Goal: Task Accomplishment & Management: Use online tool/utility

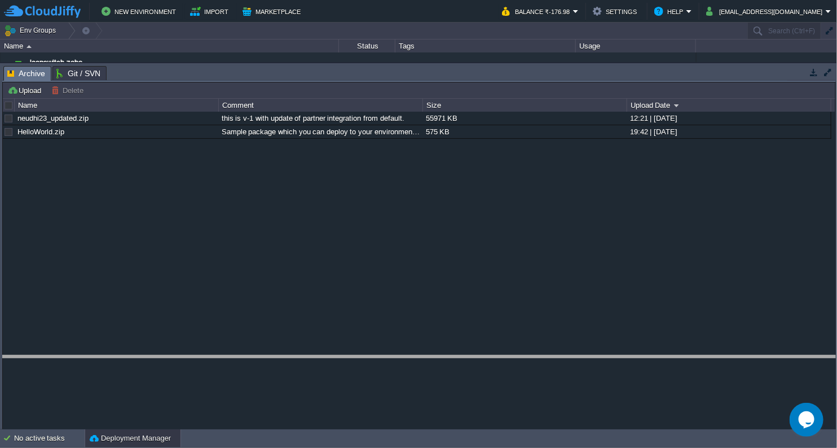
drag, startPoint x: 373, startPoint y: 71, endPoint x: 382, endPoint y: 361, distance: 289.9
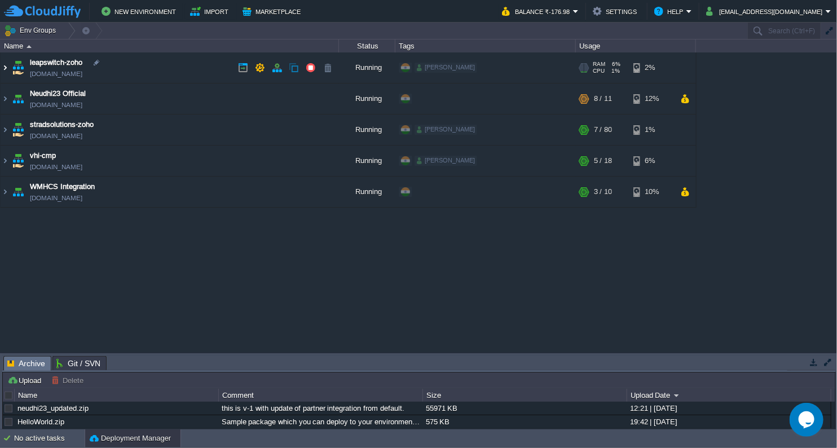
click at [3, 65] on img at bounding box center [5, 67] width 9 height 30
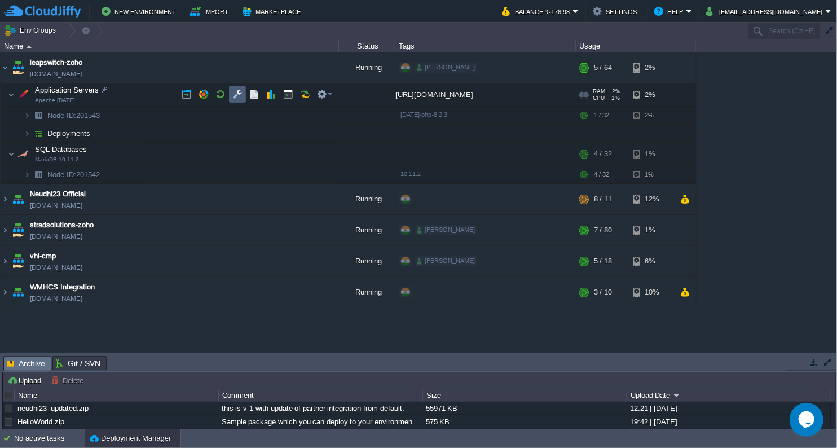
click at [231, 94] on td at bounding box center [237, 94] width 17 height 17
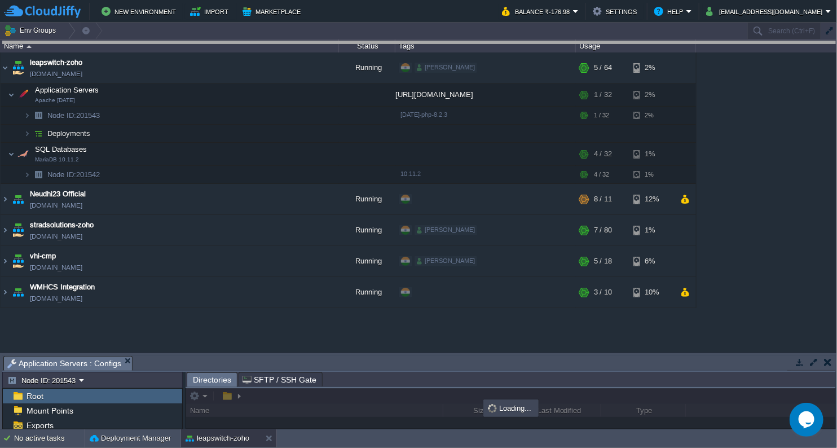
drag, startPoint x: 355, startPoint y: 365, endPoint x: 335, endPoint y: 38, distance: 327.5
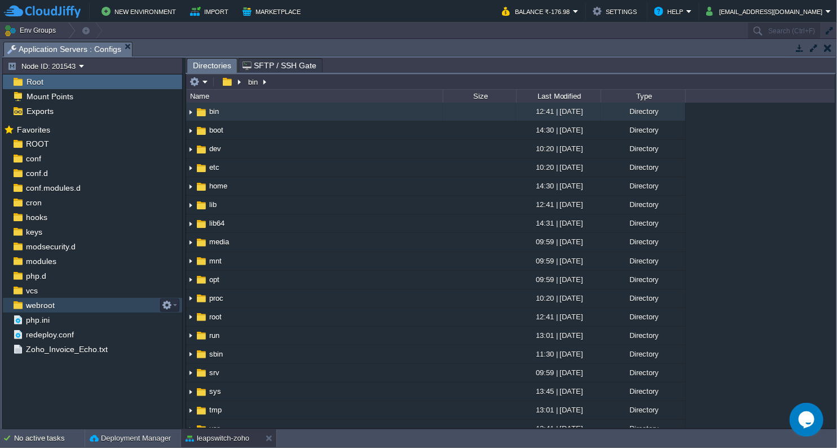
click at [45, 307] on span "webroot" at bounding box center [40, 305] width 33 height 10
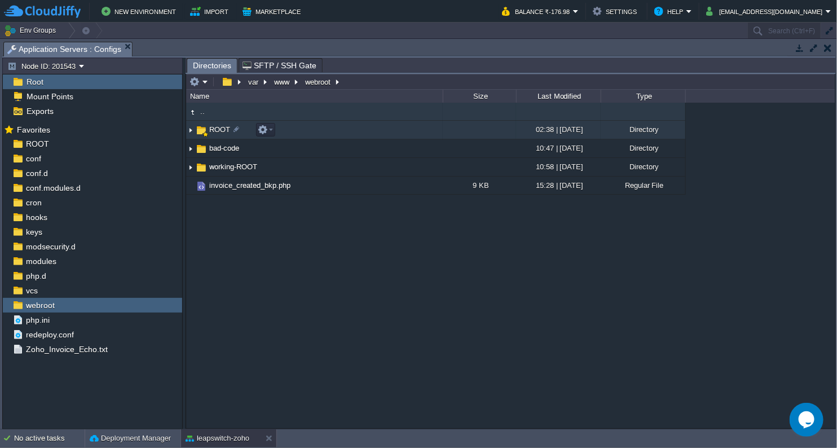
click at [221, 133] on span "ROOT" at bounding box center [219, 130] width 24 height 10
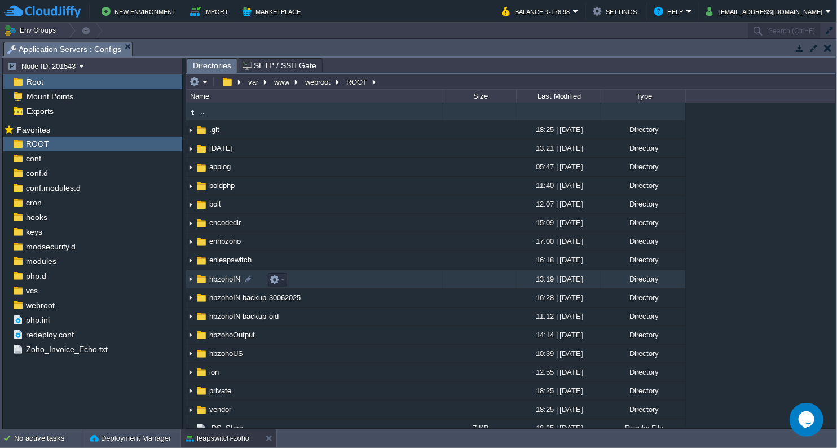
click at [189, 281] on img at bounding box center [190, 279] width 9 height 17
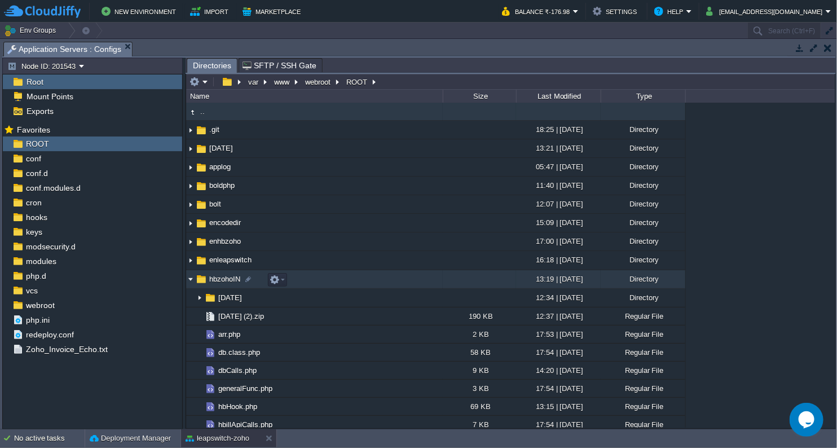
click at [190, 281] on img at bounding box center [190, 279] width 9 height 17
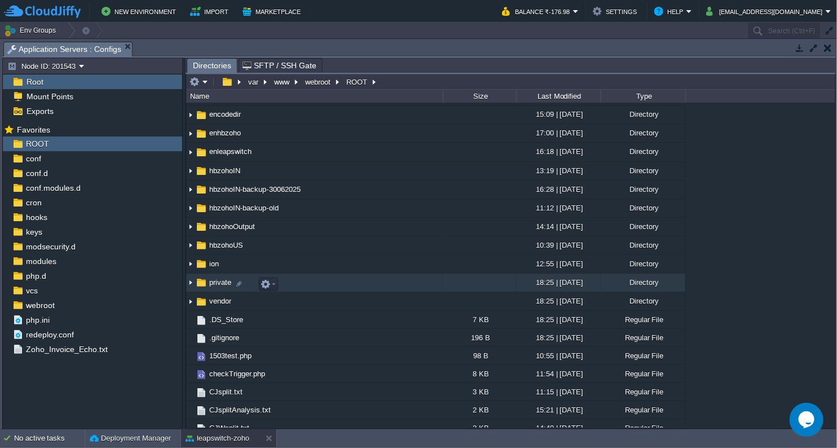
scroll to position [125, 0]
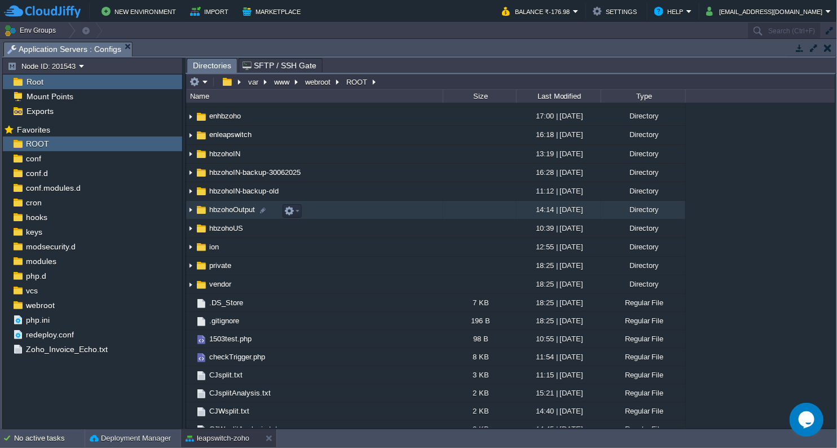
click at [189, 212] on img at bounding box center [190, 209] width 9 height 17
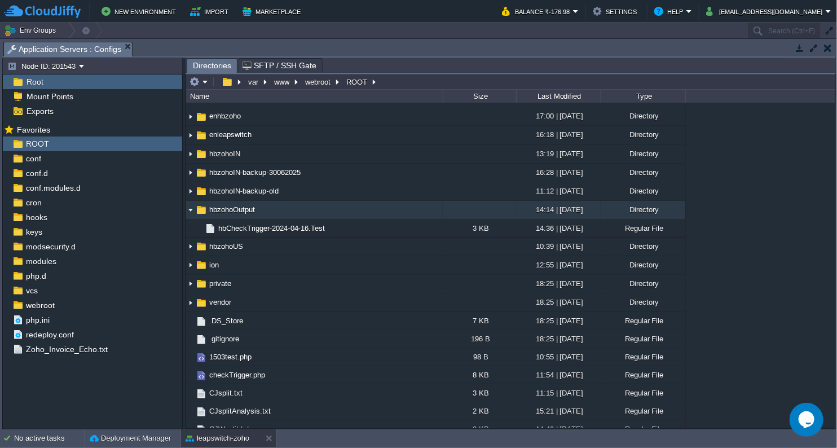
click at [189, 212] on img at bounding box center [190, 209] width 9 height 17
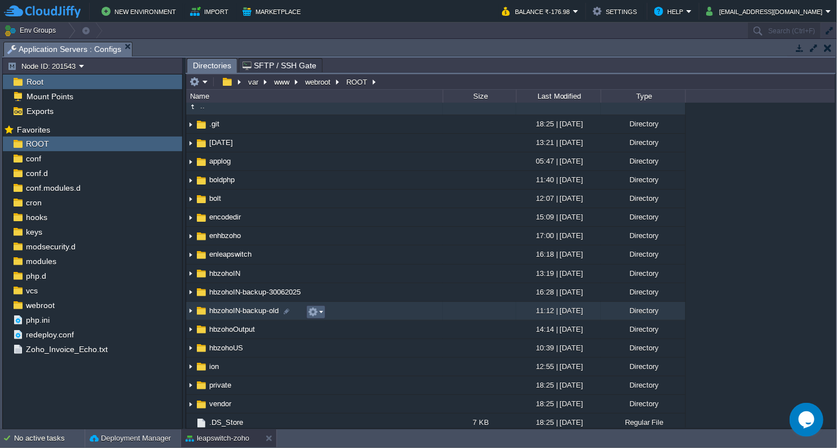
scroll to position [0, 0]
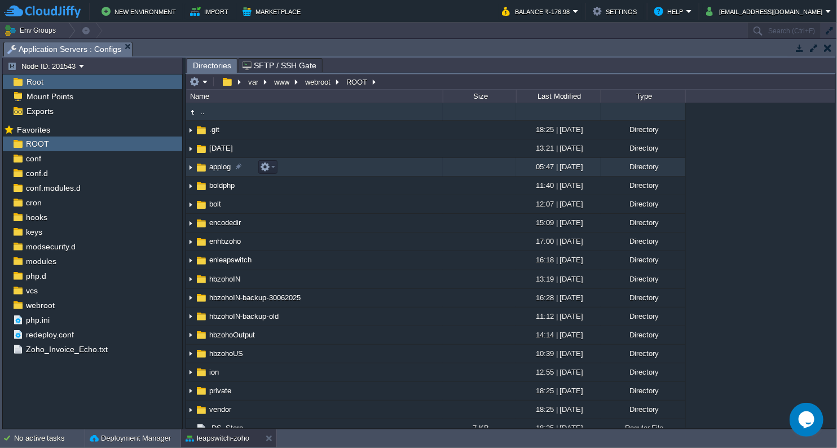
click at [190, 165] on img at bounding box center [190, 166] width 9 height 17
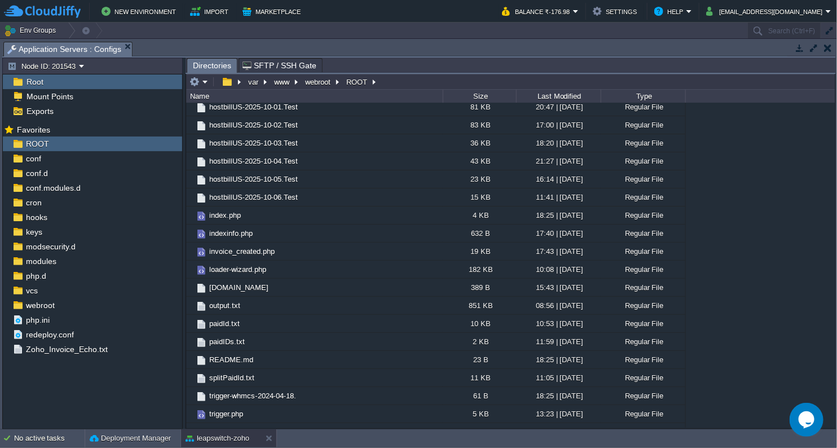
scroll to position [29081, 0]
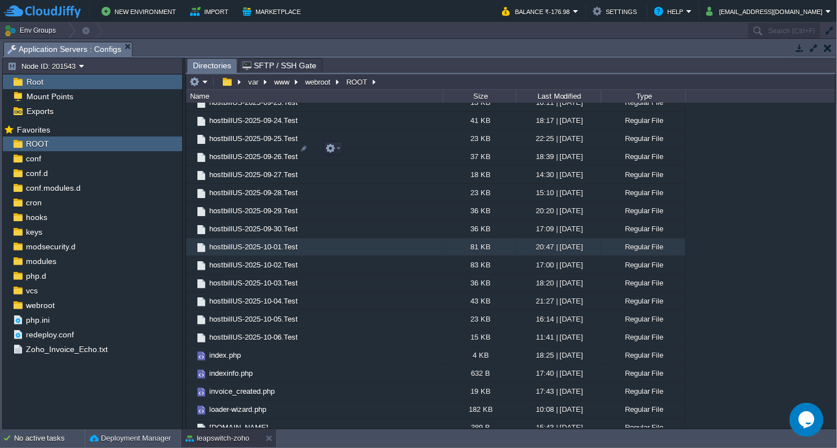
click at [254, 242] on span "hostbillUS-2025-10-01.Test" at bounding box center [253, 247] width 92 height 10
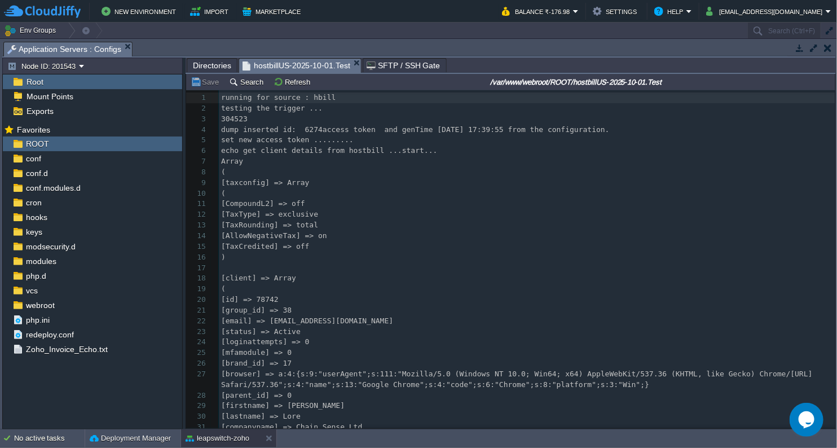
scroll to position [17, 0]
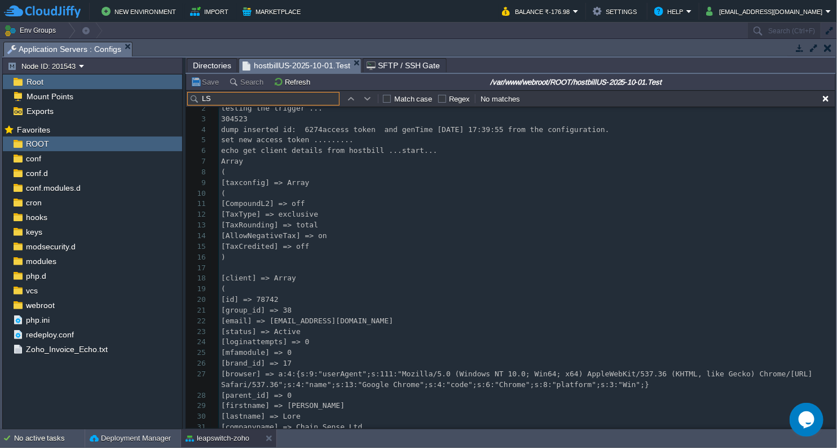
type input "L"
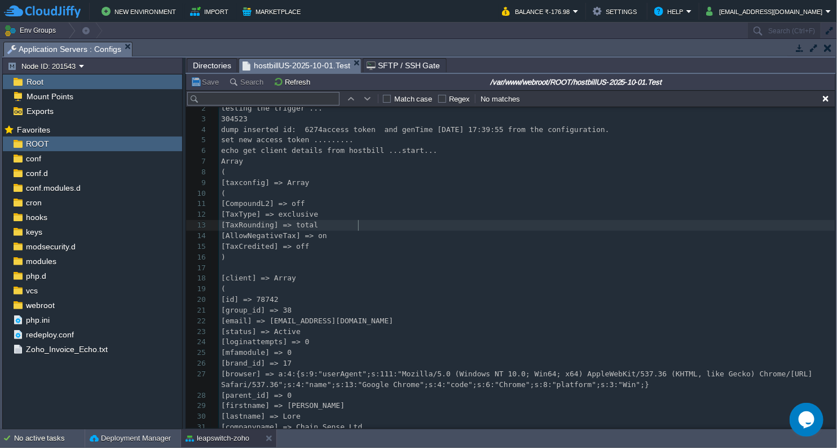
click at [406, 220] on pre "[TaxRounding] => total" at bounding box center [527, 225] width 616 height 11
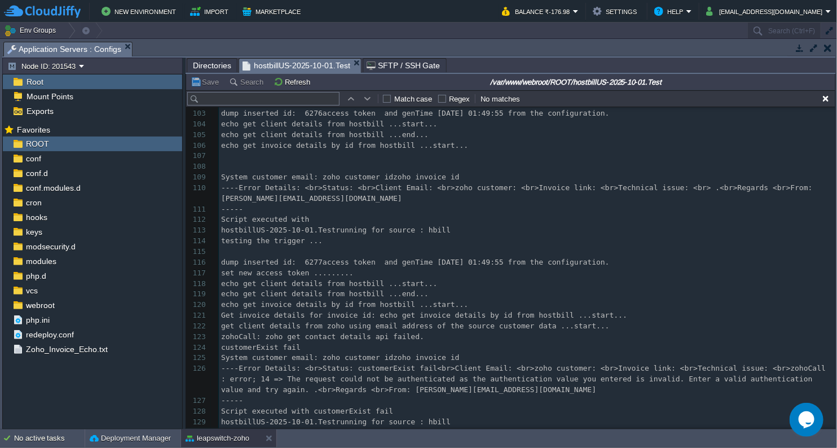
scroll to position [0, 0]
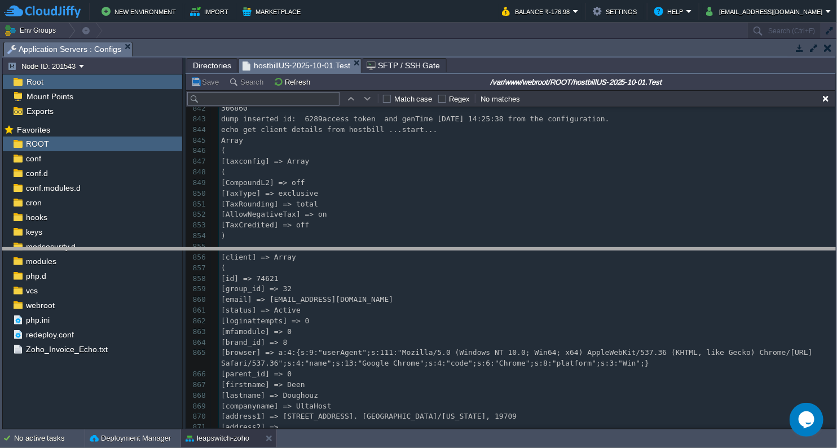
drag, startPoint x: 311, startPoint y: 42, endPoint x: 307, endPoint y: 249, distance: 206.4
click at [307, 249] on body "New Environment Import Marketplace Bonus ₹0.00 Upgrade Account Balance ₹-176.98…" at bounding box center [418, 224] width 837 height 448
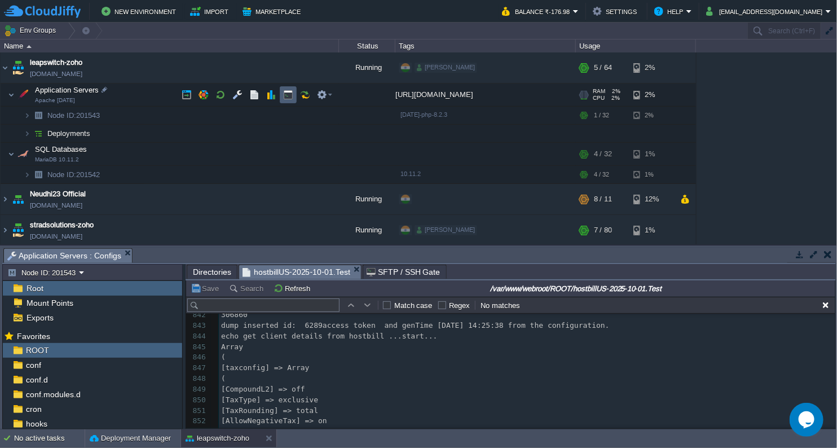
click at [293, 96] on td at bounding box center [288, 94] width 17 height 17
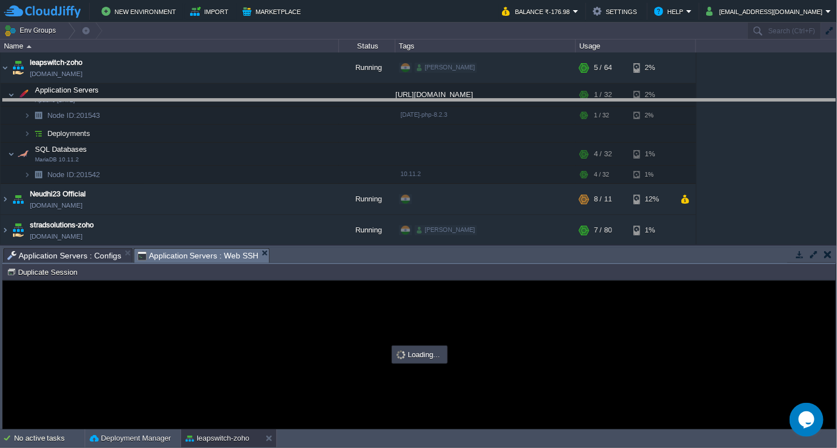
drag, startPoint x: 395, startPoint y: 260, endPoint x: 419, endPoint y: 105, distance: 156.9
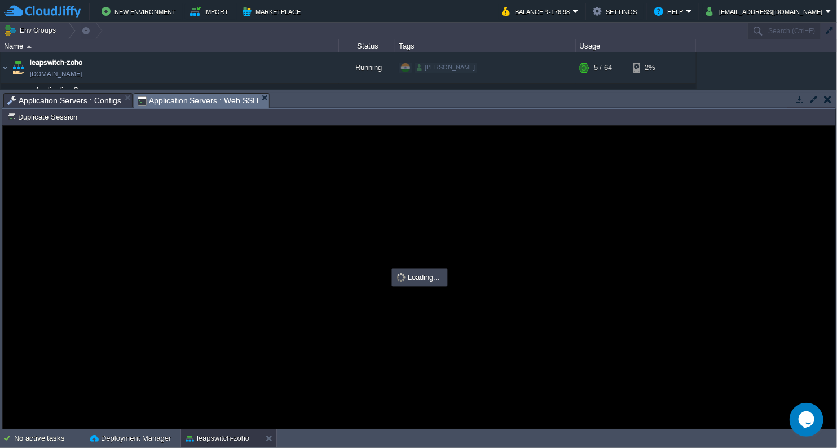
type input "#000000"
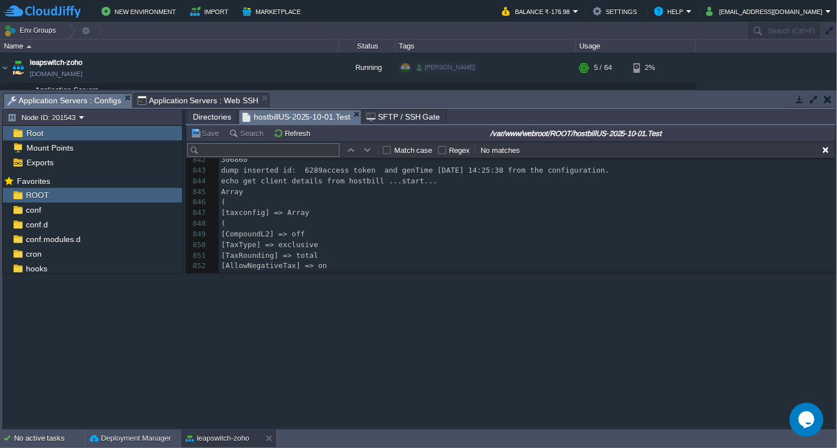
click at [97, 96] on span "Application Servers : Configs" at bounding box center [64, 101] width 114 height 14
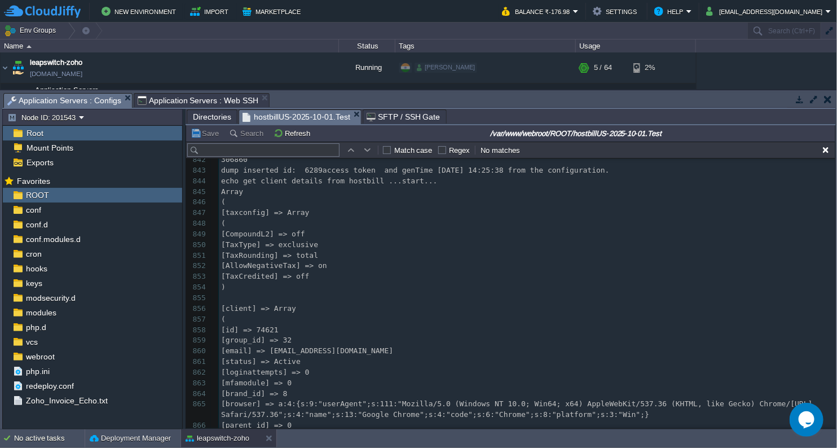
click at [215, 118] on span "Directories" at bounding box center [212, 117] width 38 height 14
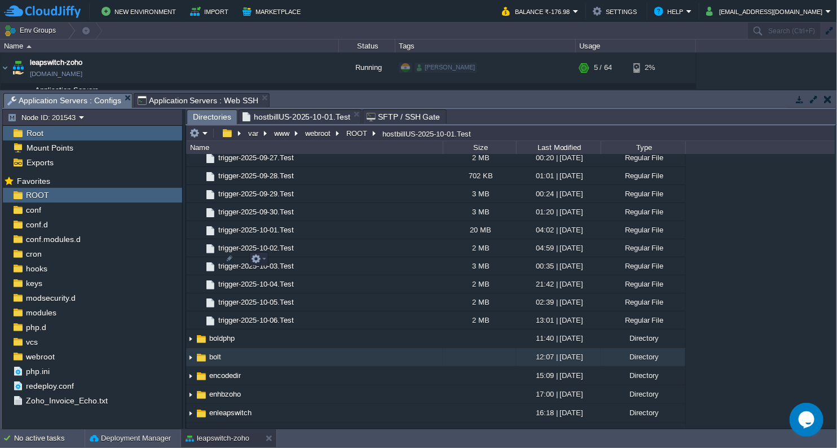
scroll to position [28267, 0]
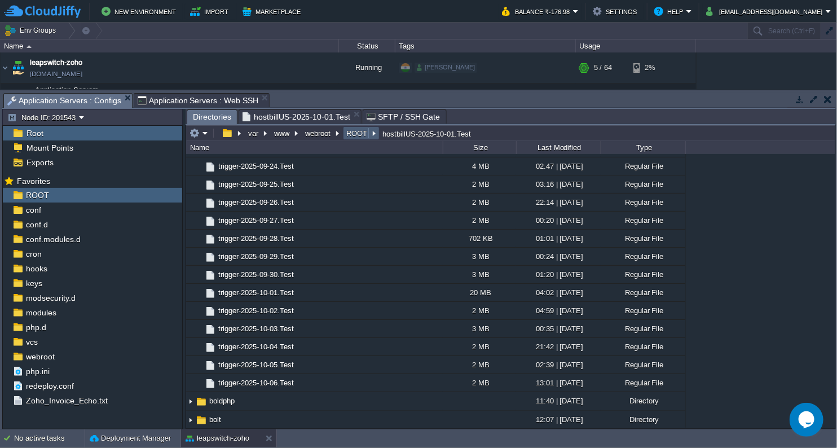
click at [361, 127] on td "ROOT" at bounding box center [361, 133] width 37 height 14
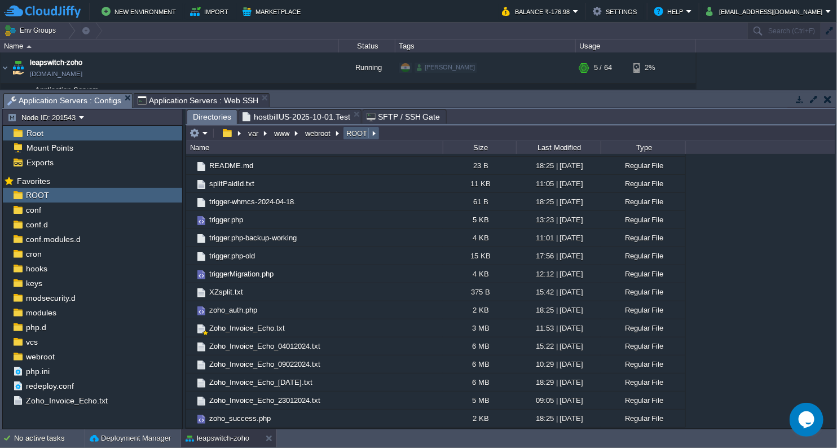
scroll to position [0, 0]
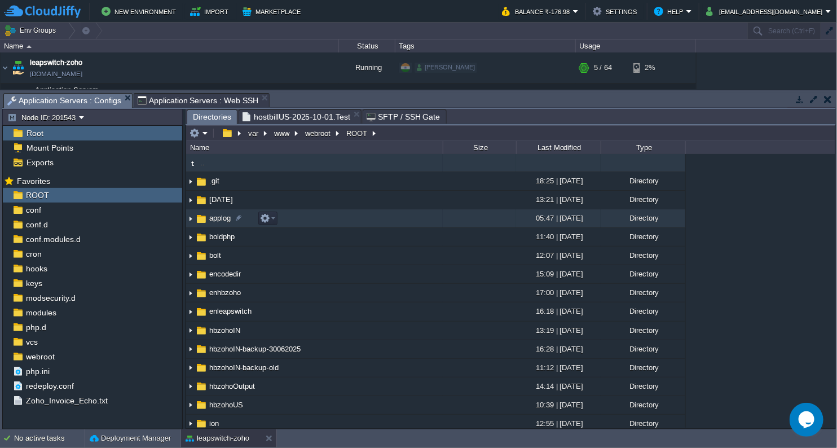
click at [218, 217] on span "applog" at bounding box center [219, 218] width 25 height 10
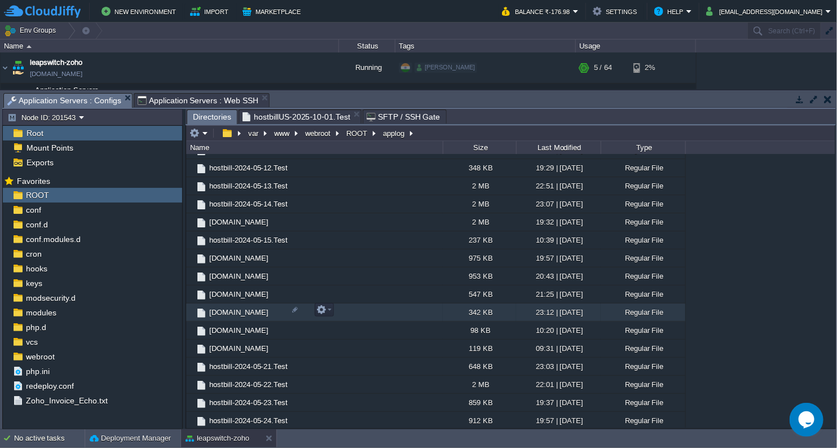
scroll to position [564, 0]
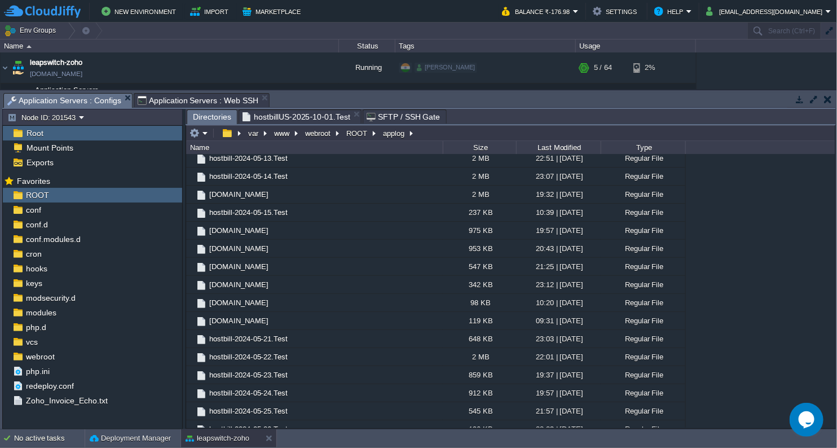
click at [202, 99] on span "Application Servers : Web SSH" at bounding box center [198, 101] width 121 height 14
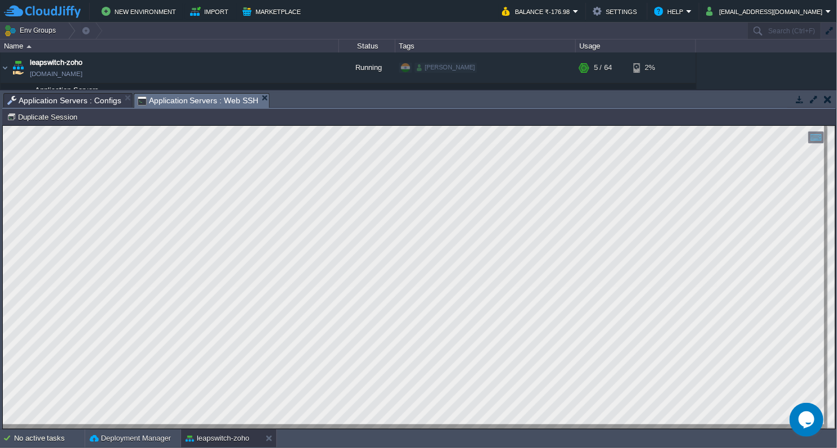
click at [74, 104] on span "Application Servers : Configs" at bounding box center [64, 101] width 114 height 14
click at [169, 100] on span "Application Servers : Web SSH" at bounding box center [198, 101] width 121 height 14
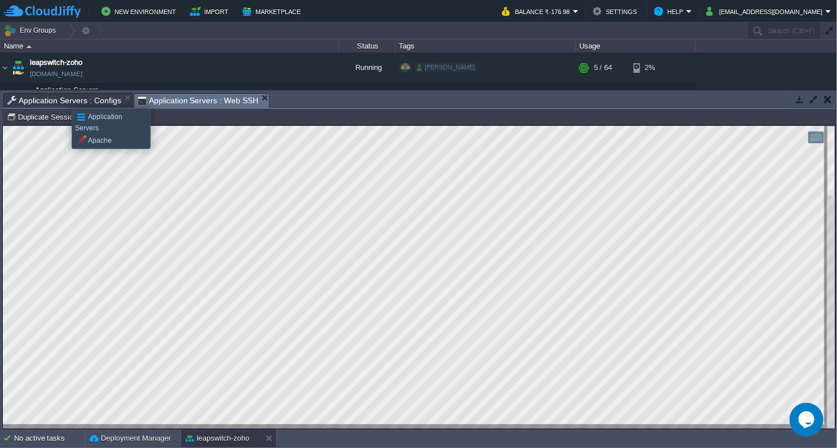
click at [63, 98] on span "Application Servers : Configs" at bounding box center [64, 101] width 114 height 14
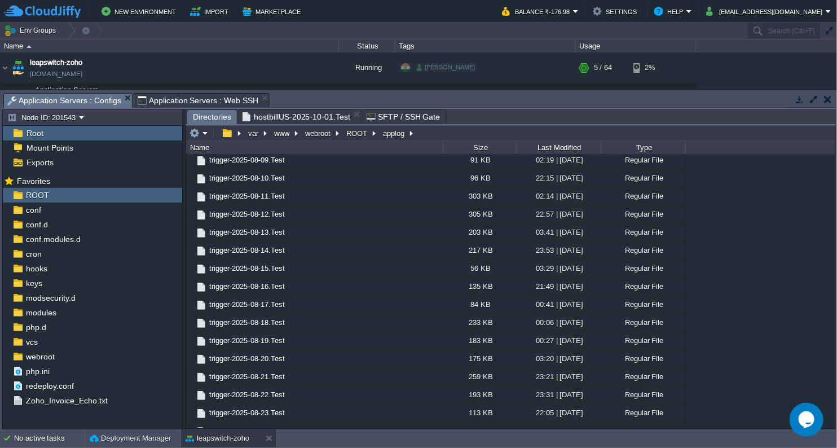
scroll to position [27325, 0]
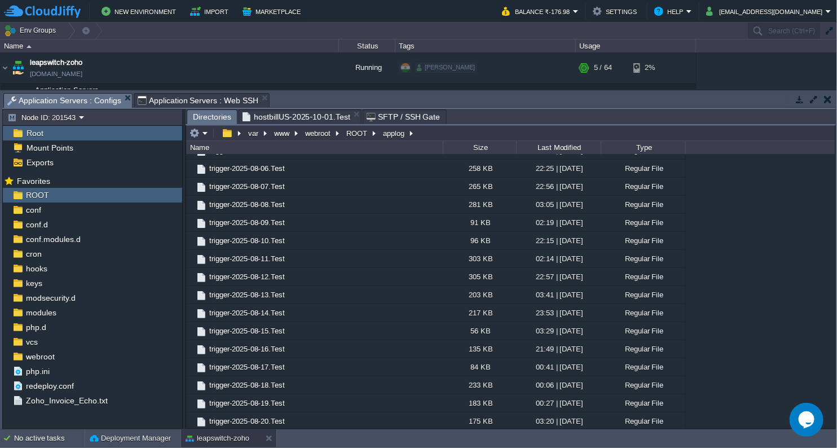
click at [836, 316] on div "Tasks Activity Log Archive Git / SVN Application Servers : Configs Application …" at bounding box center [419, 259] width 838 height 339
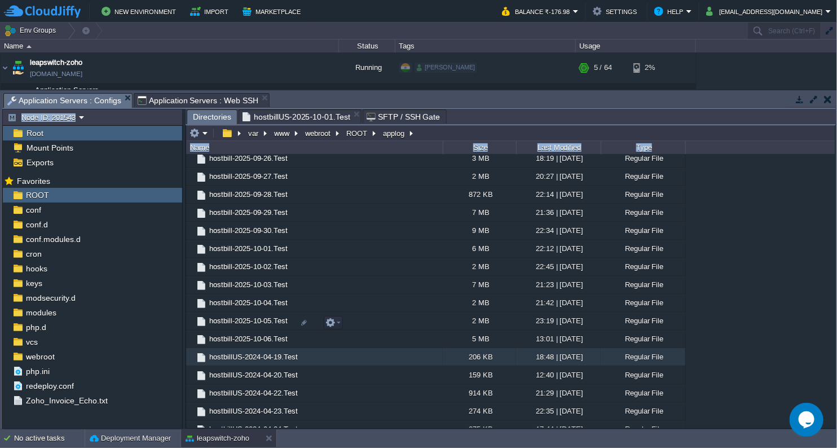
scroll to position [9430, 0]
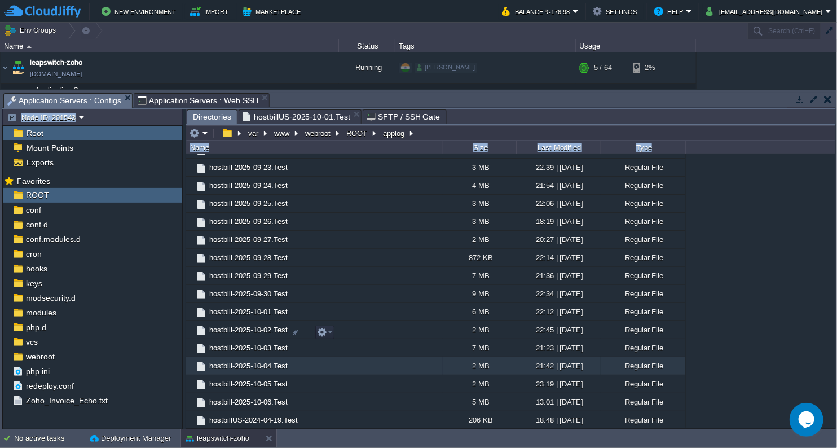
click at [239, 361] on span "hostbill-2025-10-04.Test" at bounding box center [248, 366] width 82 height 10
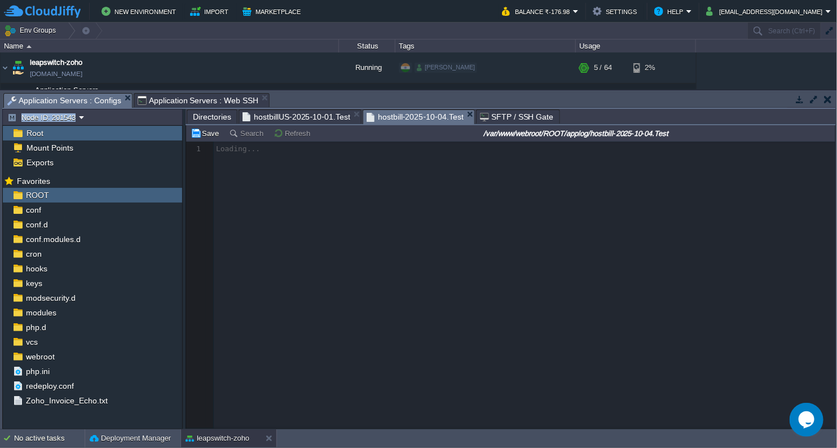
click at [337, 117] on span "hostbillUS-2025-10-01.Test" at bounding box center [296, 117] width 108 height 14
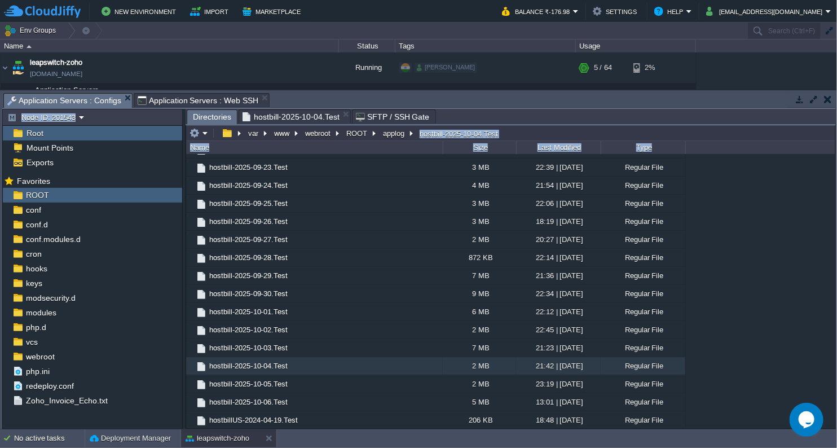
click at [293, 116] on span "hostbill-2025-10-04.Test" at bounding box center [290, 117] width 97 height 14
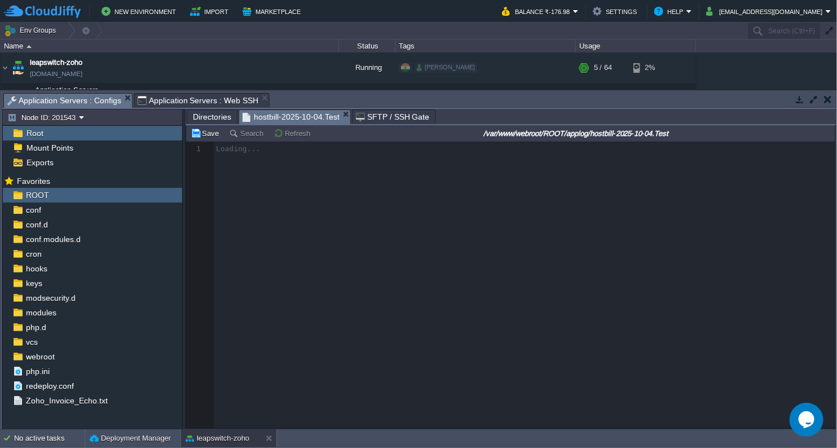
click at [338, 219] on div at bounding box center [510, 285] width 649 height 286
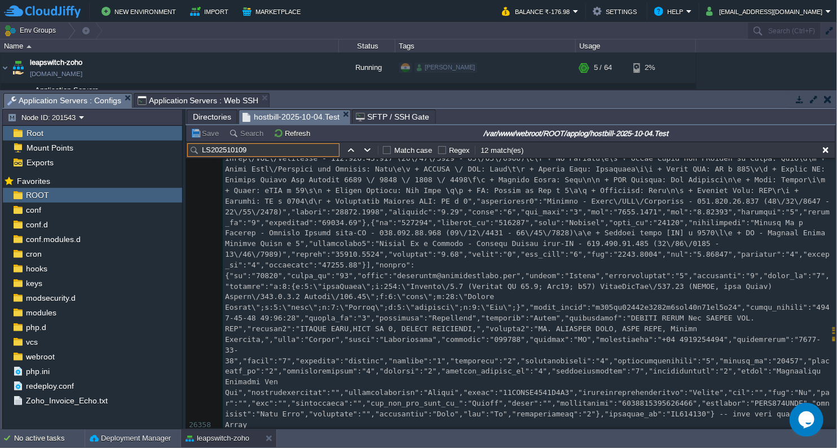
scroll to position [302517, 0]
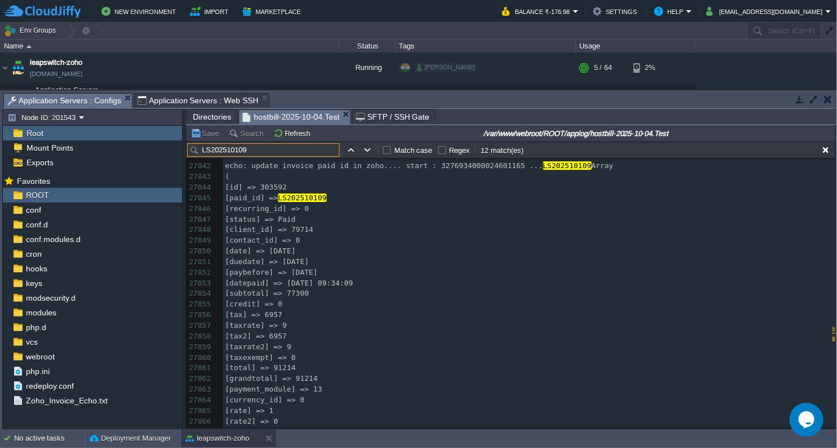
type input "LS202510109"
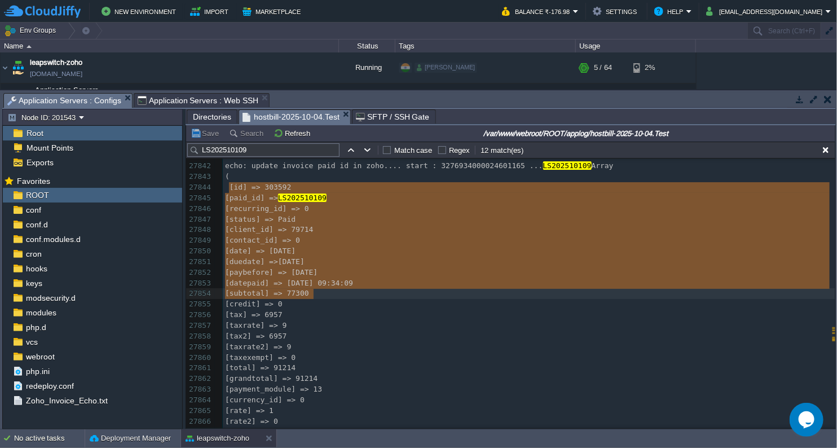
type textarea "[id] => 303592 [paid_id] => LS202510109 [recurring_id] => 0 [status] => Paid [c…"
drag, startPoint x: 231, startPoint y: 187, endPoint x: 321, endPoint y: 295, distance: 140.8
